Goal: Register for event/course

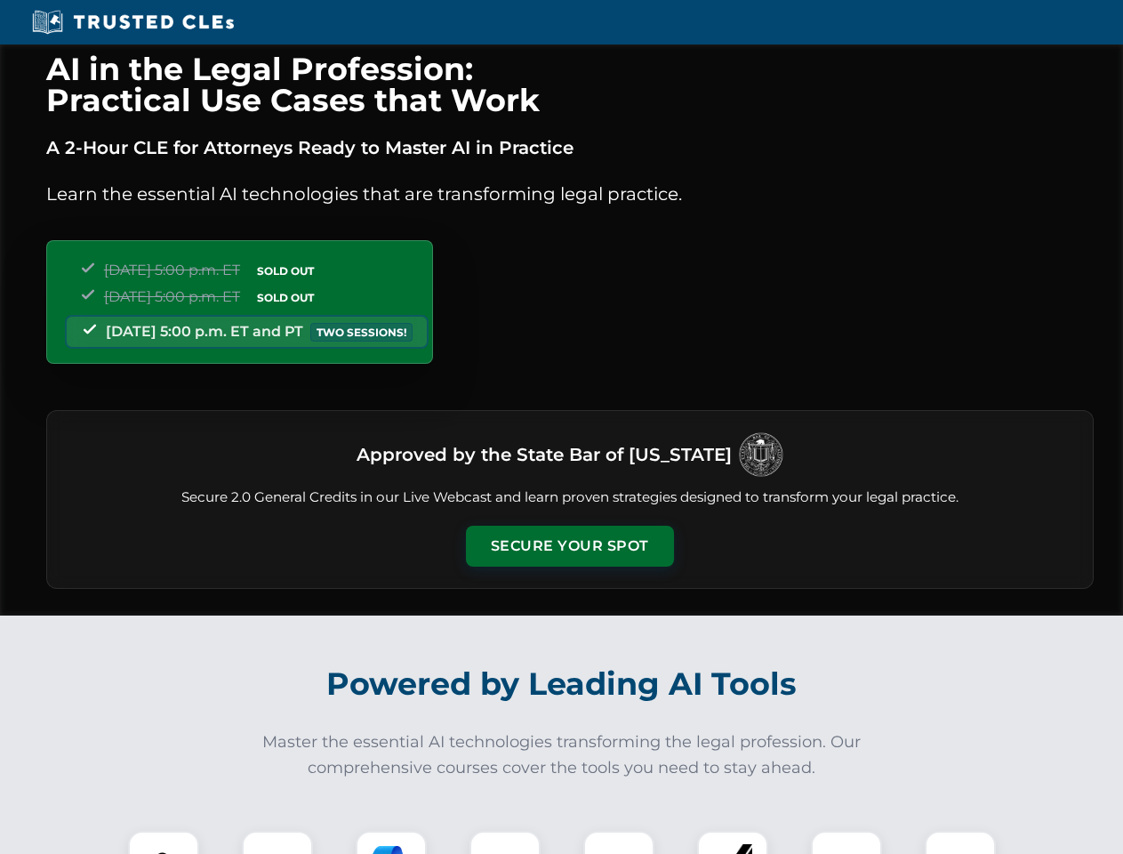
click at [569, 546] on button "Secure Your Spot" at bounding box center [570, 546] width 208 height 41
click at [164, 842] on img at bounding box center [164, 867] width 52 height 52
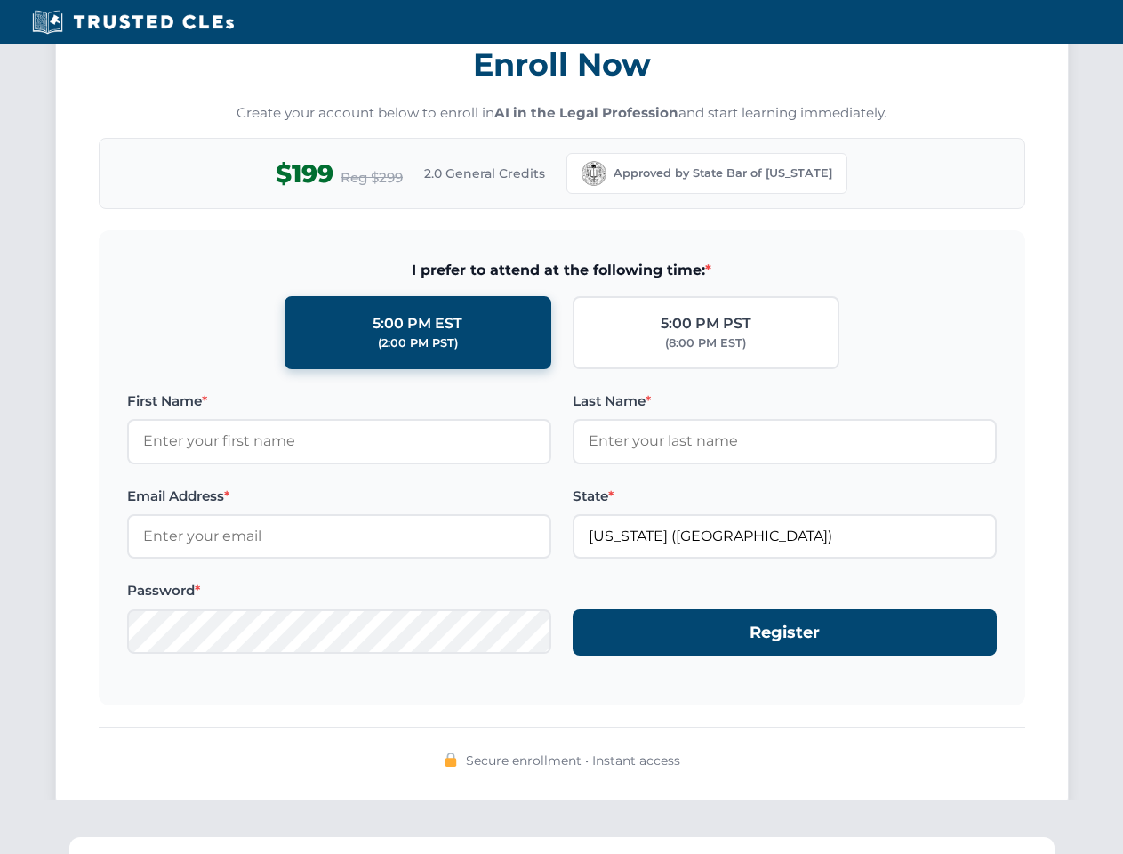
scroll to position [1746, 0]
